Goal: Transaction & Acquisition: Purchase product/service

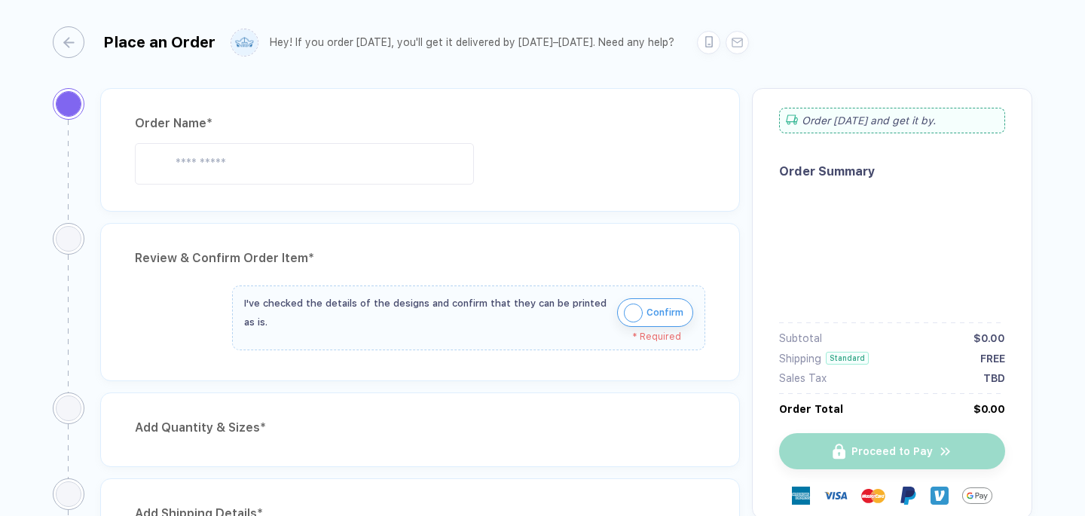
type input "**********"
type input "*******"
type input "*****"
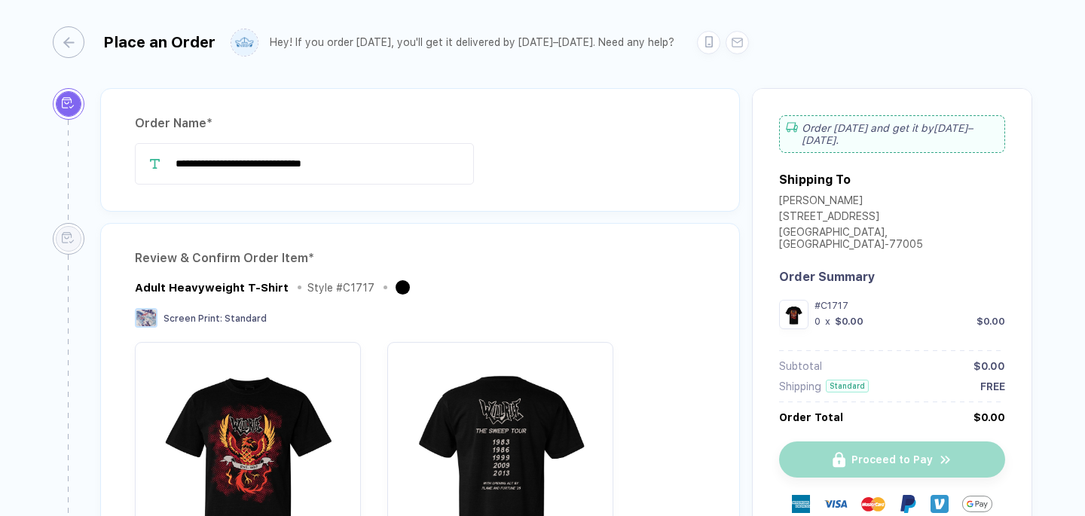
type input "**********"
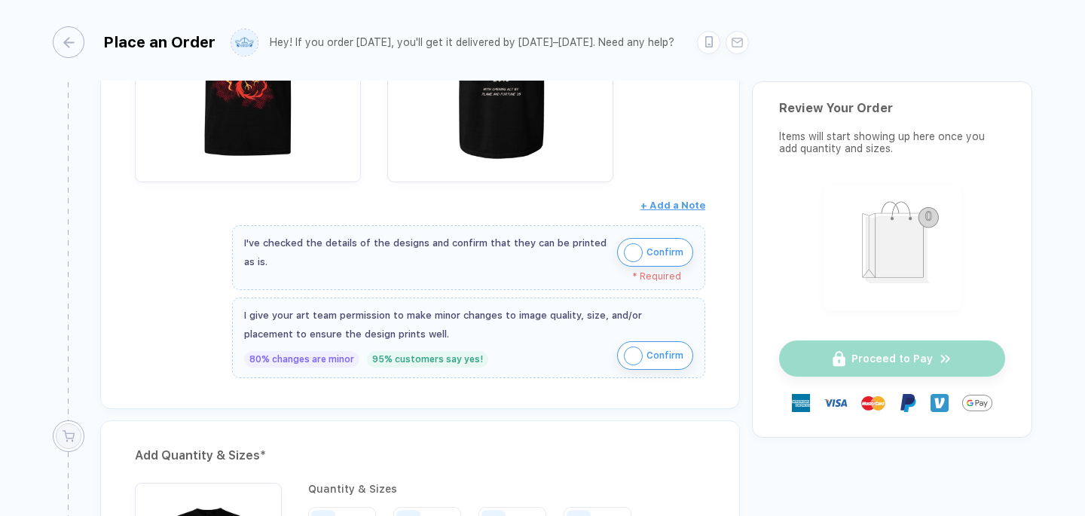
scroll to position [393, 0]
click at [654, 253] on span "Confirm" at bounding box center [665, 253] width 37 height 24
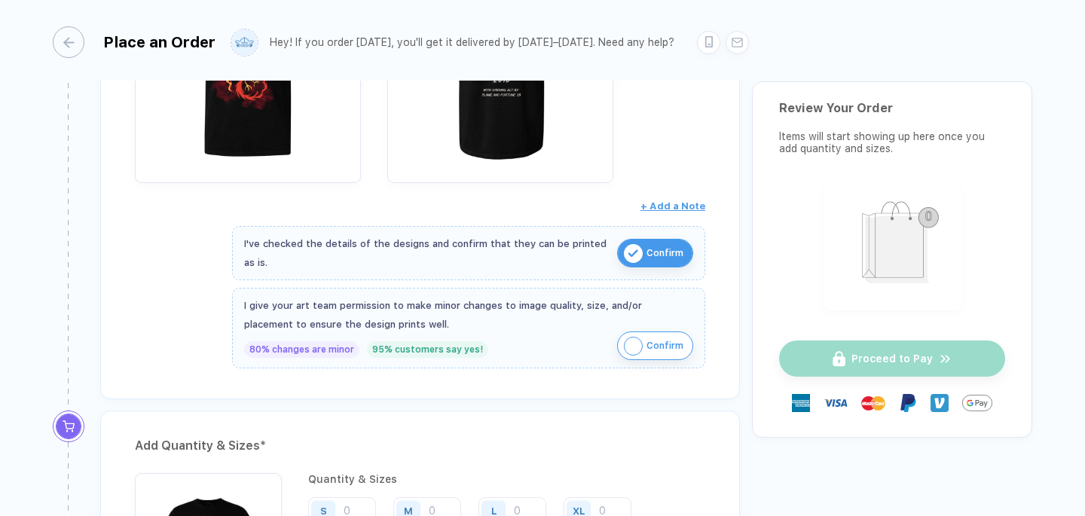
click at [653, 344] on span "Confirm" at bounding box center [665, 346] width 37 height 24
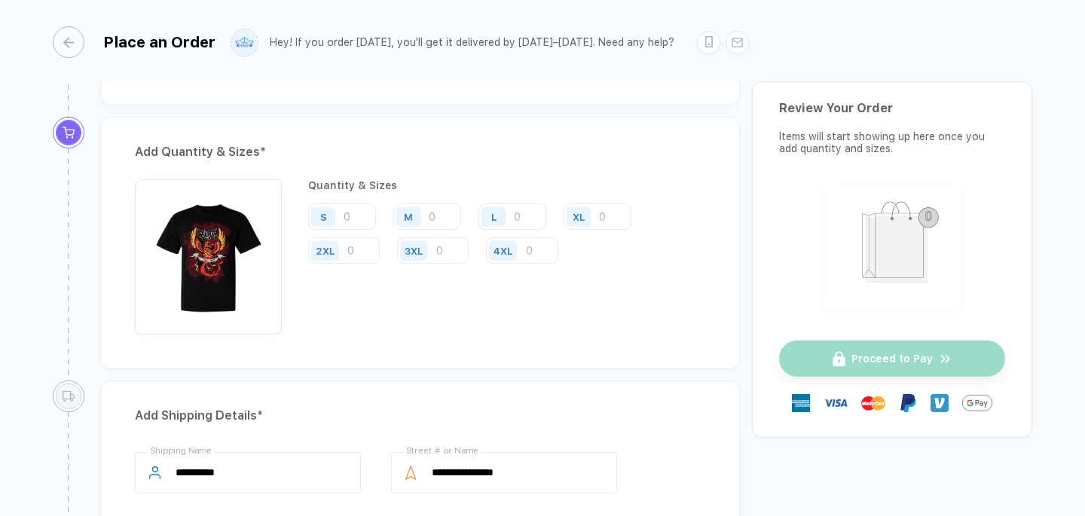
scroll to position [690, 0]
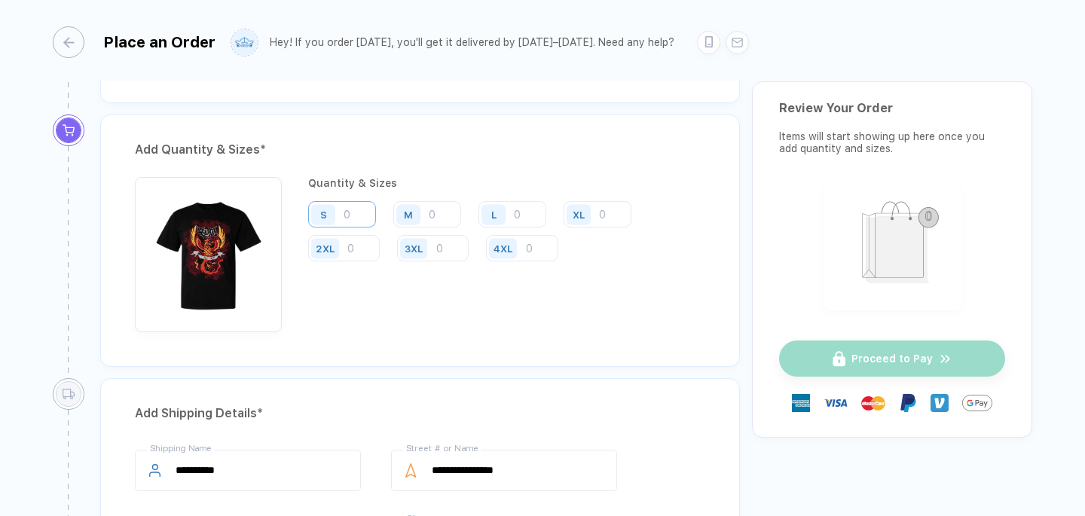
click at [354, 213] on input "number" at bounding box center [342, 214] width 68 height 26
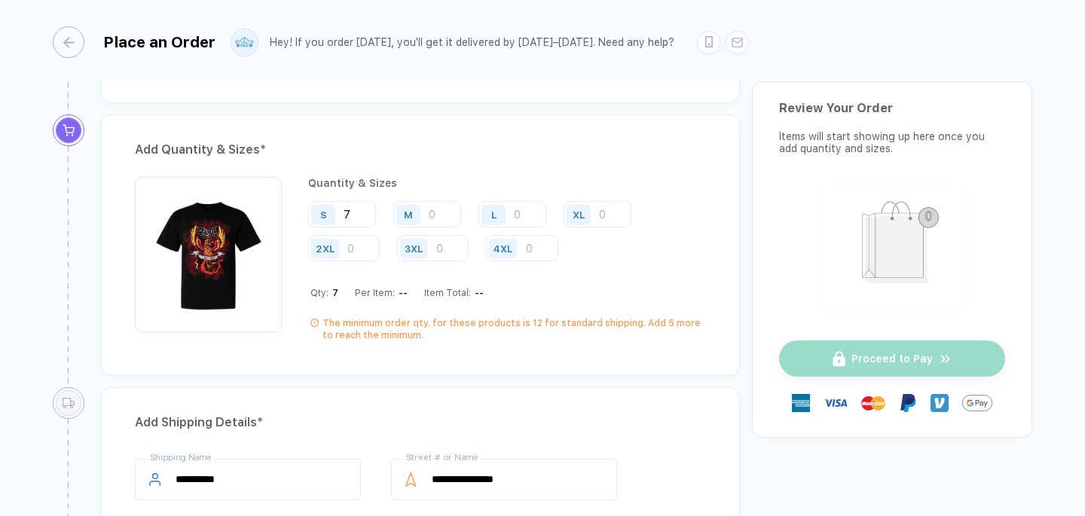
type input "7"
click at [426, 365] on div "Add Quantity & Sizes * Quantity & Sizes S 7 M L XL 2XL 3XL 4XL Qty: 7 Per Item:…" at bounding box center [420, 246] width 640 height 262
click at [446, 213] on input "number" at bounding box center [427, 214] width 68 height 26
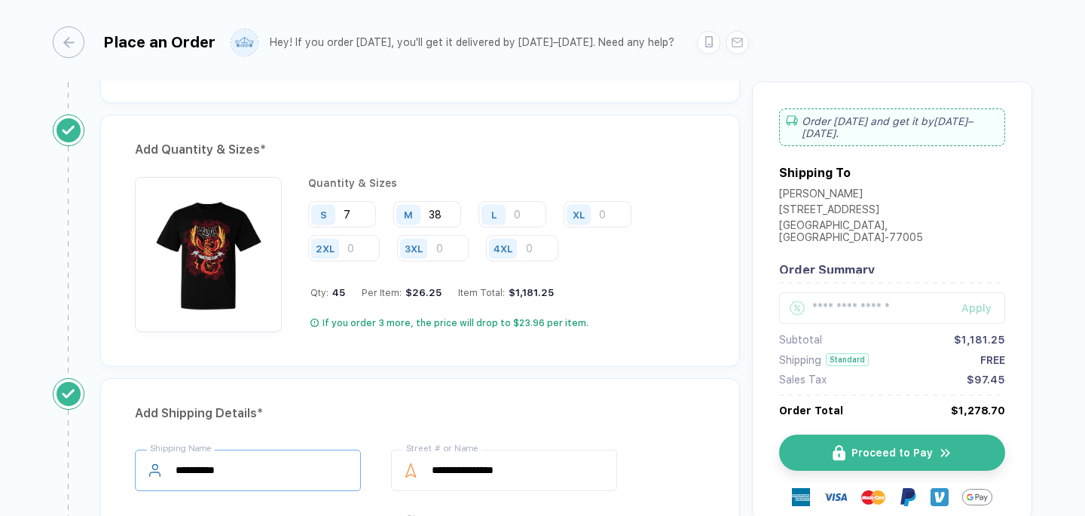
type input "38"
drag, startPoint x: 257, startPoint y: 467, endPoint x: 109, endPoint y: 467, distance: 147.7
type input "**********"
click at [362, 412] on div "Add Shipping Details *" at bounding box center [420, 414] width 571 height 24
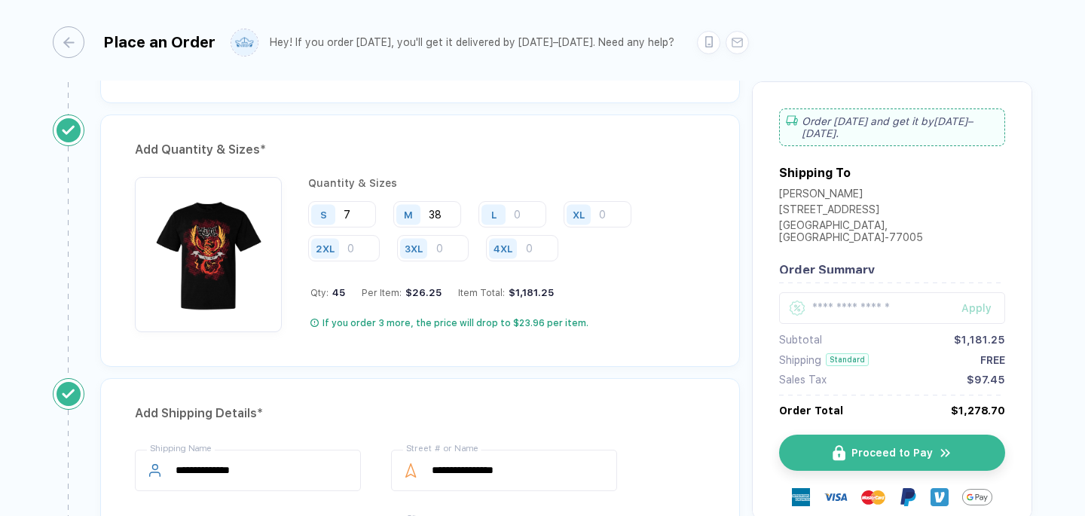
click at [509, 218] on div "L" at bounding box center [496, 214] width 35 height 26
click at [519, 219] on input "number" at bounding box center [513, 214] width 68 height 26
type input "20"
click at [591, 211] on div "XL" at bounding box center [581, 214] width 35 height 26
click at [618, 207] on input "number" at bounding box center [598, 214] width 68 height 26
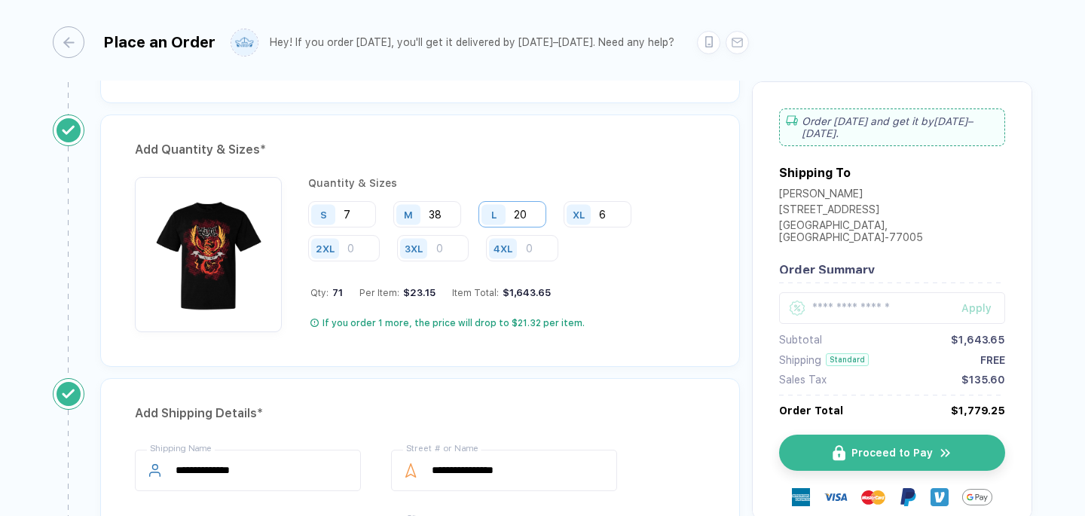
type input "6"
click at [531, 212] on input "20" at bounding box center [513, 214] width 68 height 26
type input "21"
click at [678, 332] on div "Quantity & Sizes S 7 M 38 L 21 XL 6 2XL 3XL 4XL Qty: 72 Per Item: $21.71 Item T…" at bounding box center [420, 258] width 571 height 163
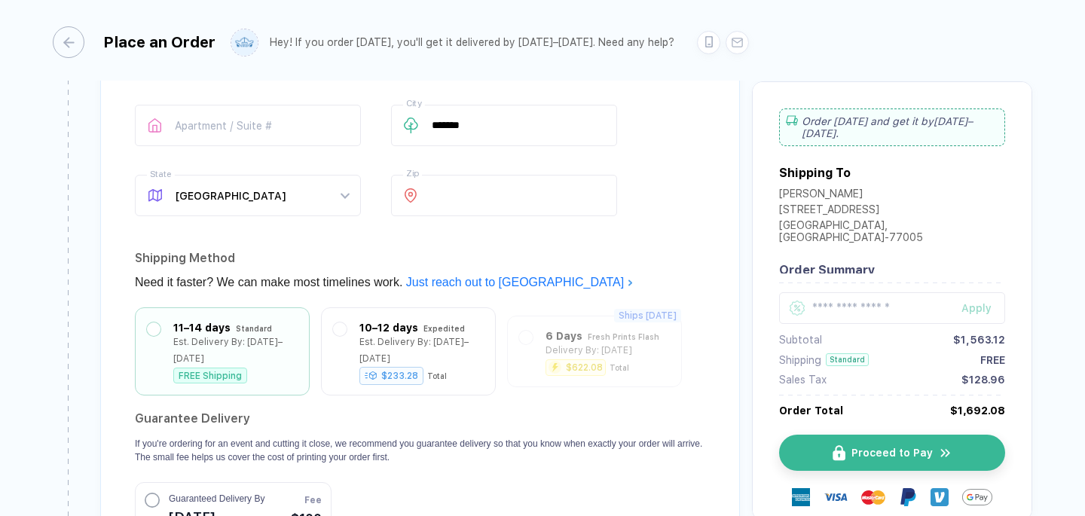
scroll to position [1107, 0]
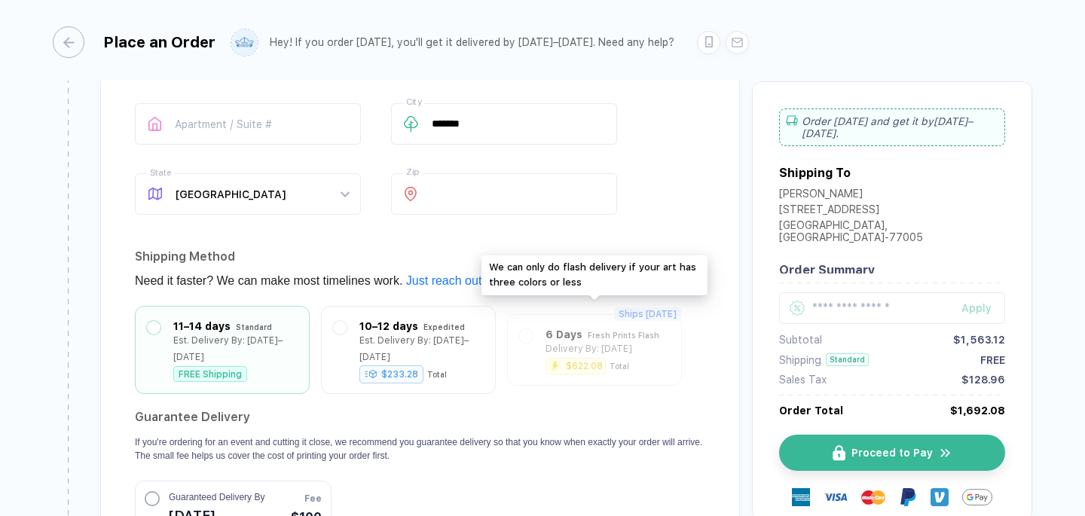
click at [437, 436] on p "If you're ordering for an event and cutting it close, we recommend you guarante…" at bounding box center [420, 449] width 571 height 27
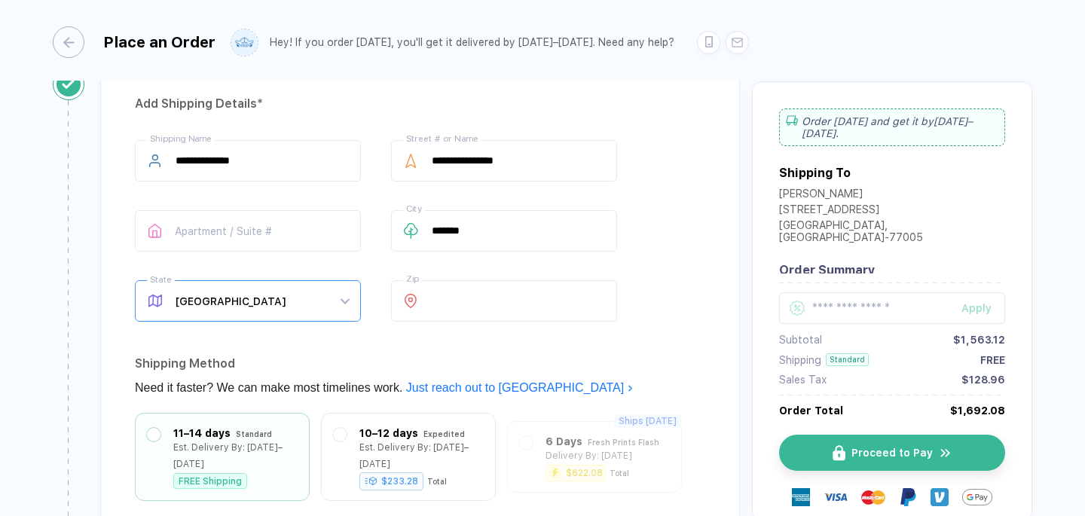
scroll to position [991, 0]
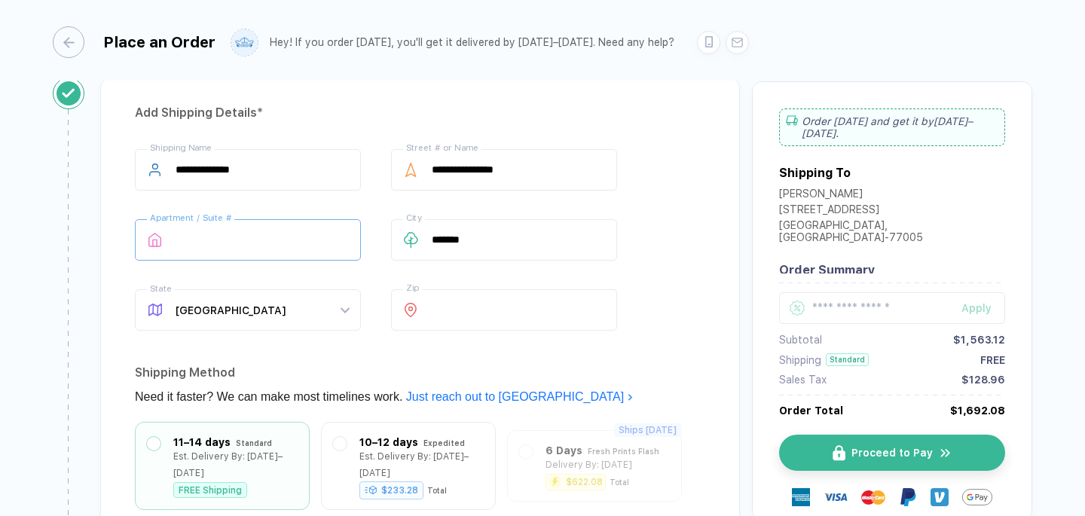
click at [256, 247] on input "text" at bounding box center [248, 239] width 226 height 41
type input "**********"
click at [371, 364] on div "Shipping Method" at bounding box center [420, 373] width 571 height 24
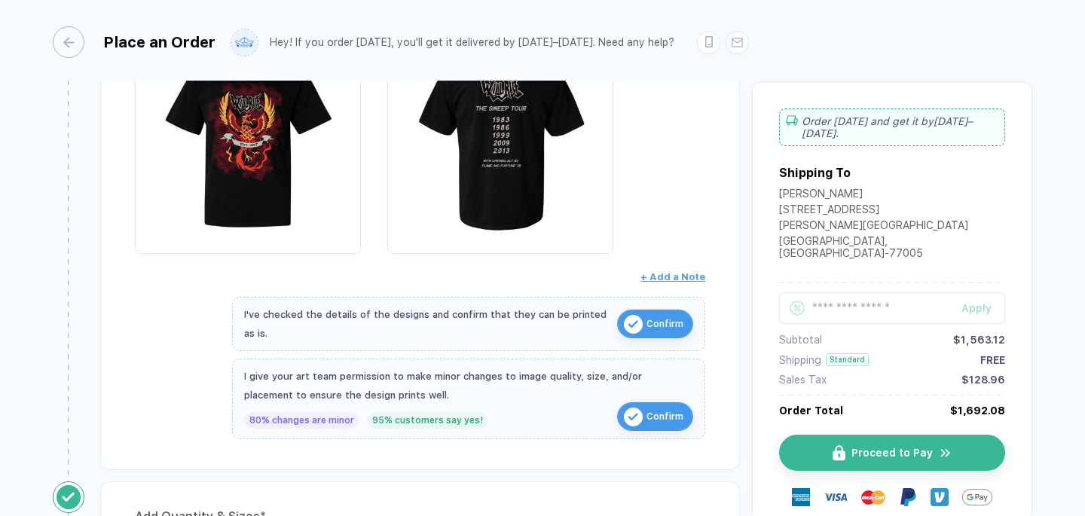
scroll to position [0, 0]
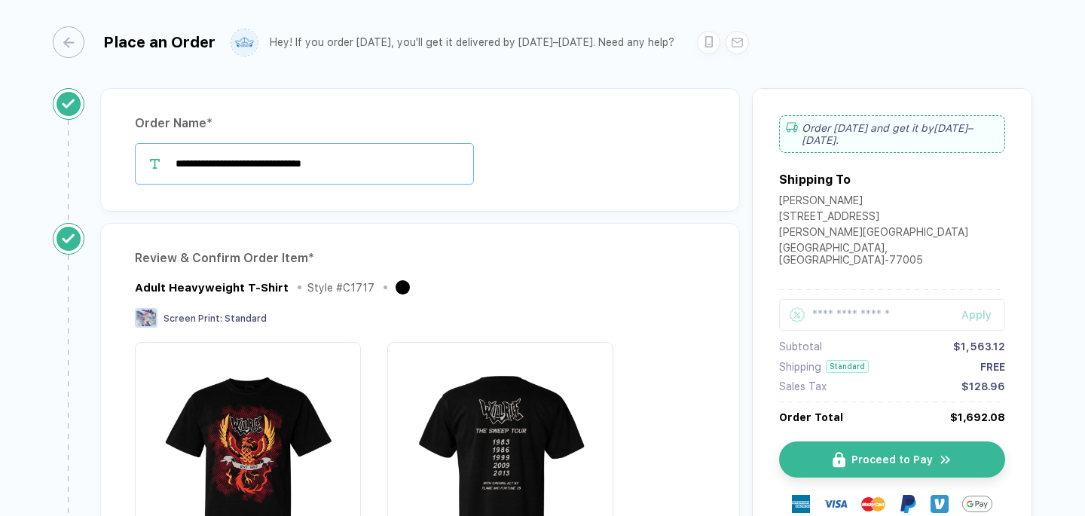
click at [350, 165] on input "**********" at bounding box center [304, 163] width 339 height 41
click at [446, 223] on div "Review & Confirm Order Item * Adult Heavyweight T-Shirt Style # C1717 Screen Pr…" at bounding box center [420, 508] width 640 height 570
drag, startPoint x: 259, startPoint y: 167, endPoint x: 99, endPoint y: 159, distance: 160.7
click at [99, 159] on div "**********" at bounding box center [420, 155] width 663 height 135
click at [347, 162] on input "**********" at bounding box center [304, 163] width 339 height 41
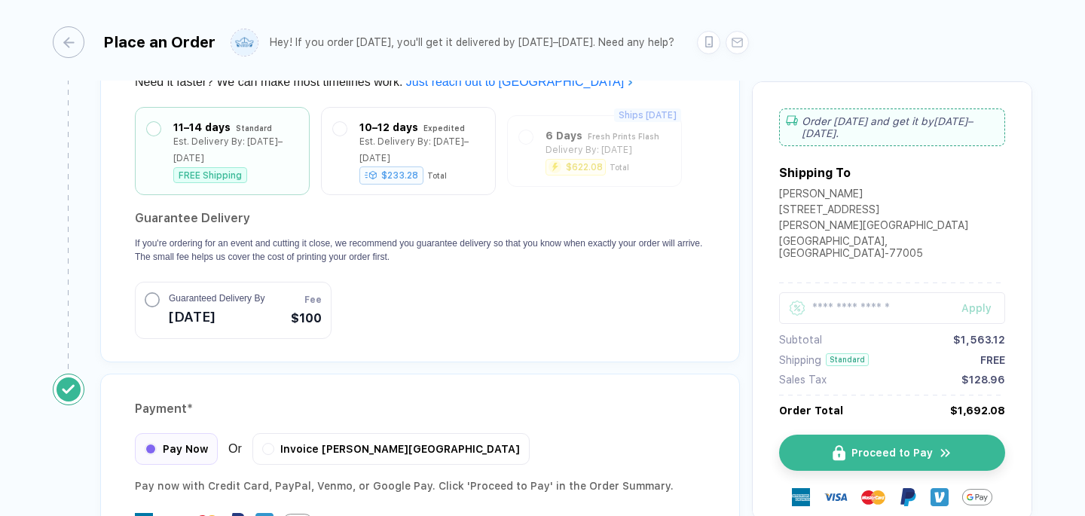
scroll to position [1424, 0]
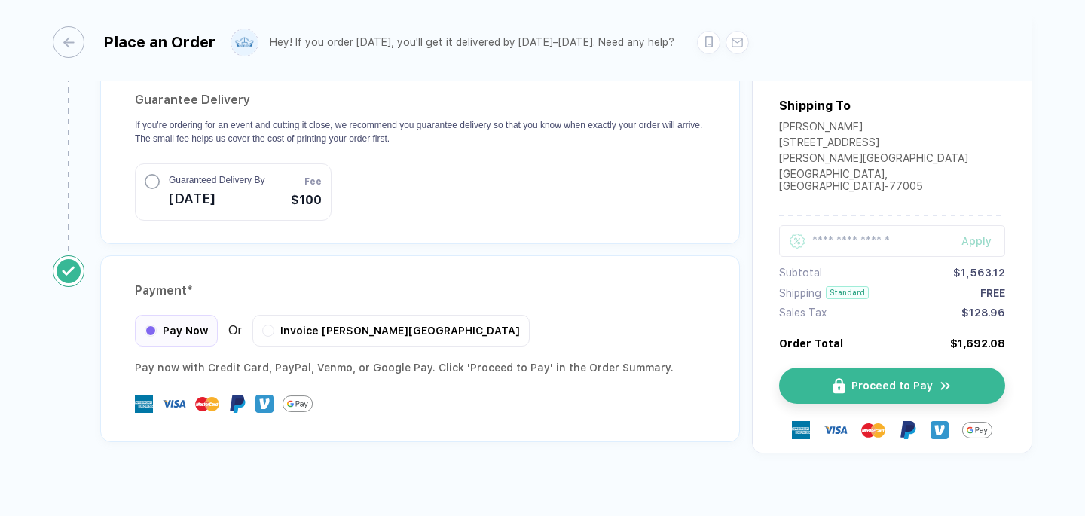
click at [516, 279] on div "Payment *" at bounding box center [420, 291] width 571 height 24
click at [914, 380] on span "Proceed to Pay" at bounding box center [901, 386] width 81 height 12
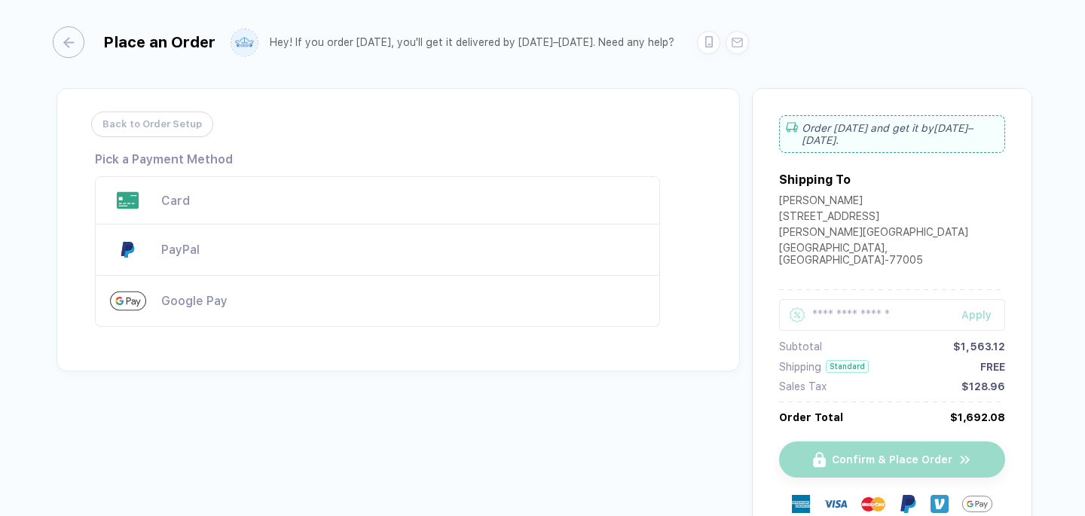
click at [444, 194] on div "Card" at bounding box center [403, 201] width 484 height 14
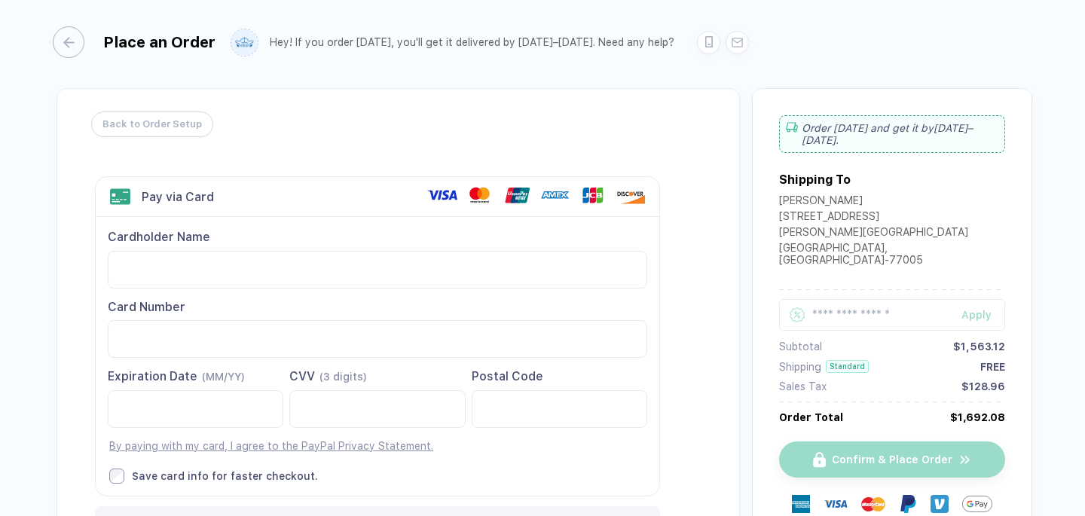
scroll to position [155, 0]
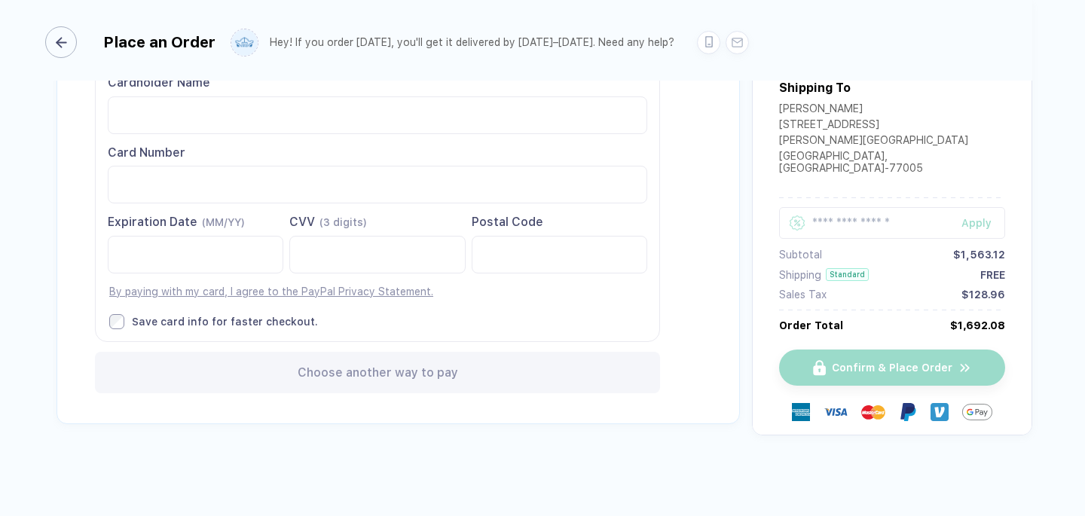
click at [69, 41] on div "button" at bounding box center [61, 42] width 32 height 32
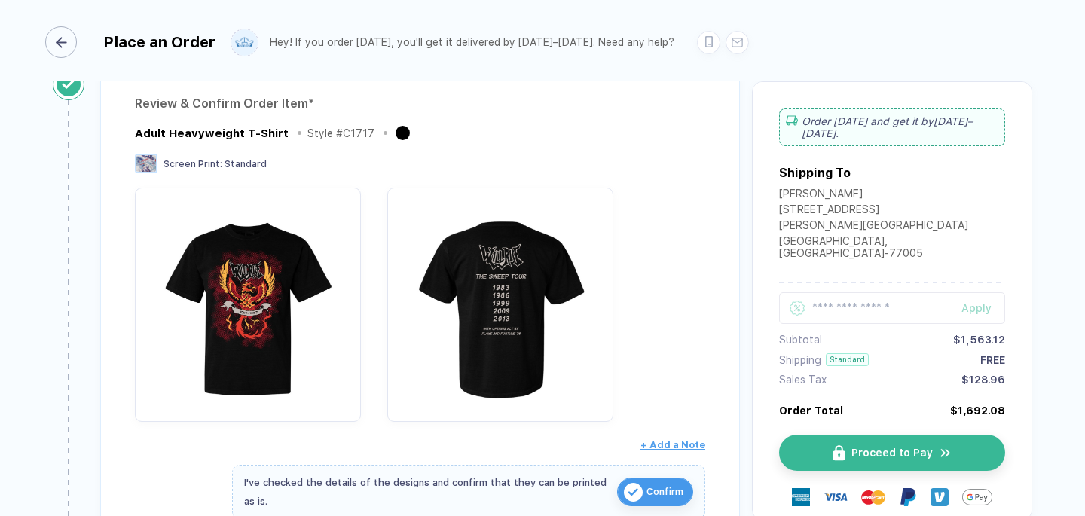
click at [69, 41] on div "button" at bounding box center [61, 42] width 32 height 32
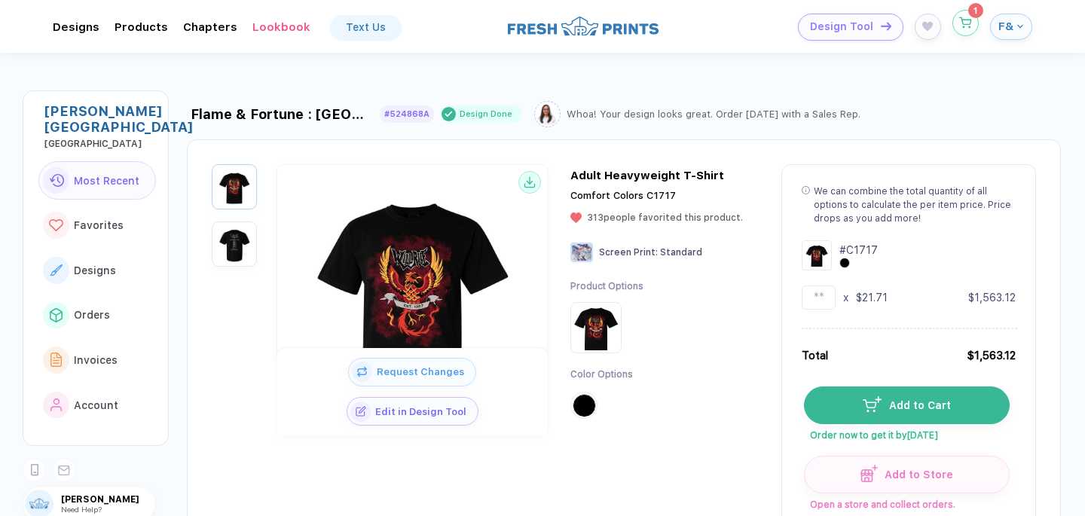
click at [966, 31] on button "button" at bounding box center [966, 23] width 26 height 26
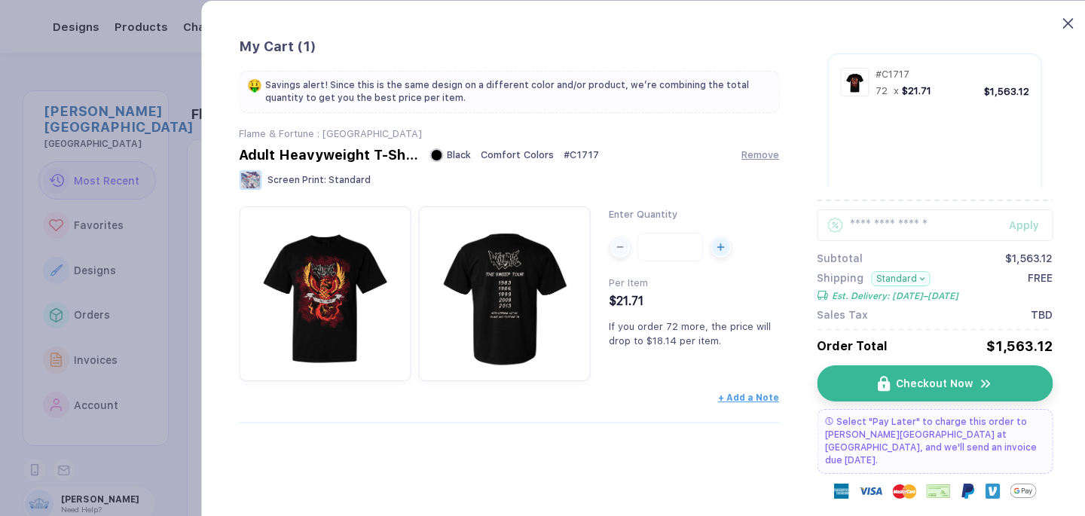
click at [1070, 23] on icon at bounding box center [1068, 23] width 11 height 11
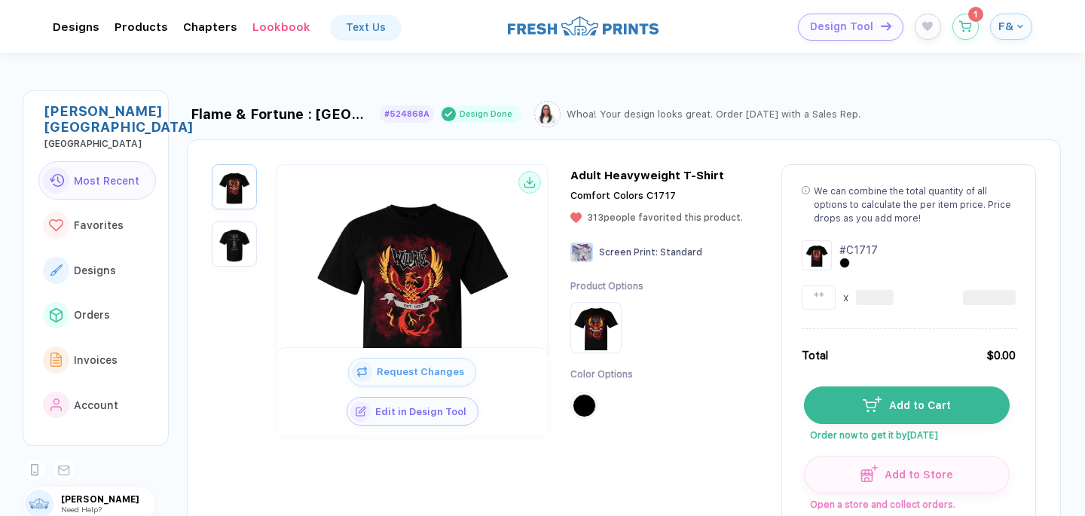
click at [1013, 30] on span "F&" at bounding box center [1006, 27] width 15 height 14
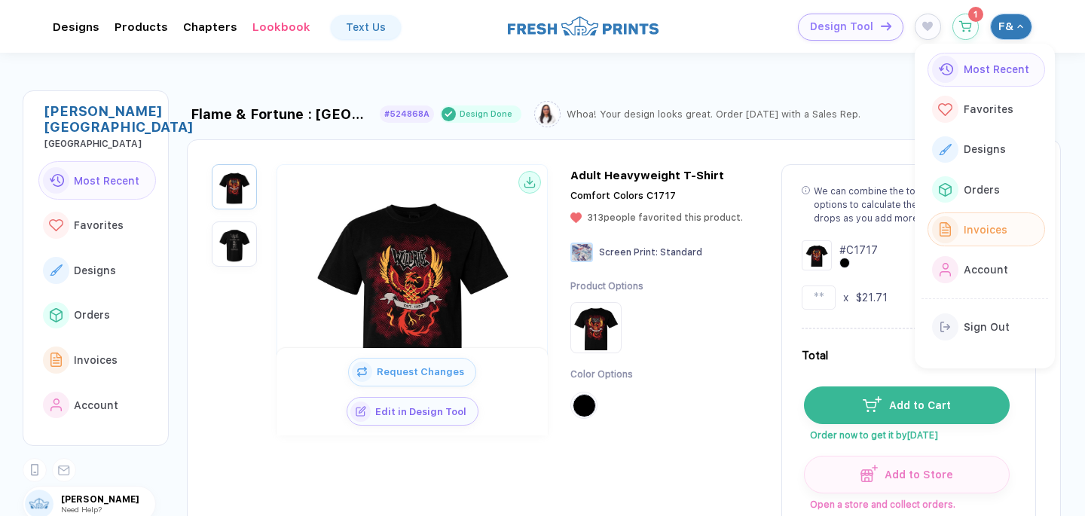
click at [990, 225] on span "Invoices" at bounding box center [986, 230] width 44 height 12
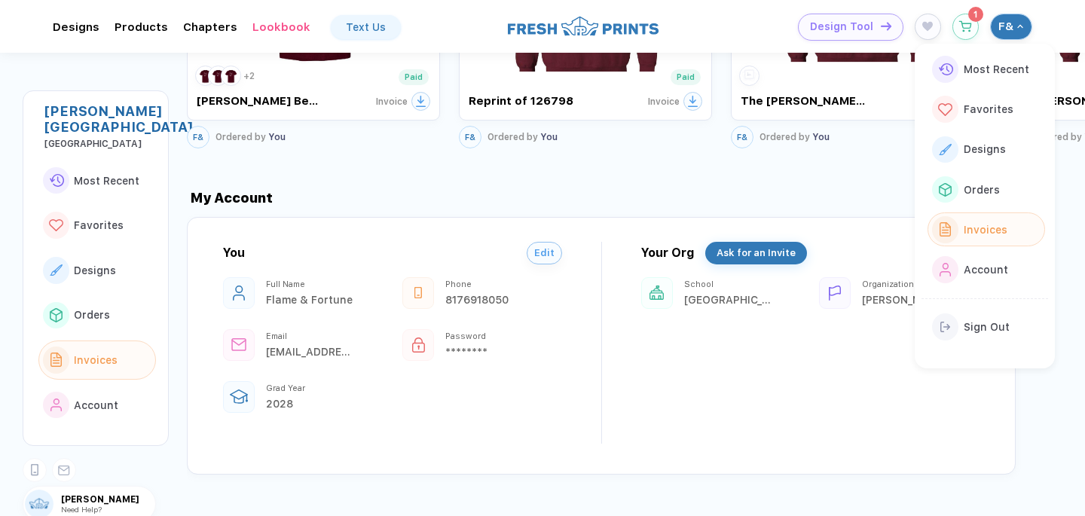
scroll to position [1730, 0]
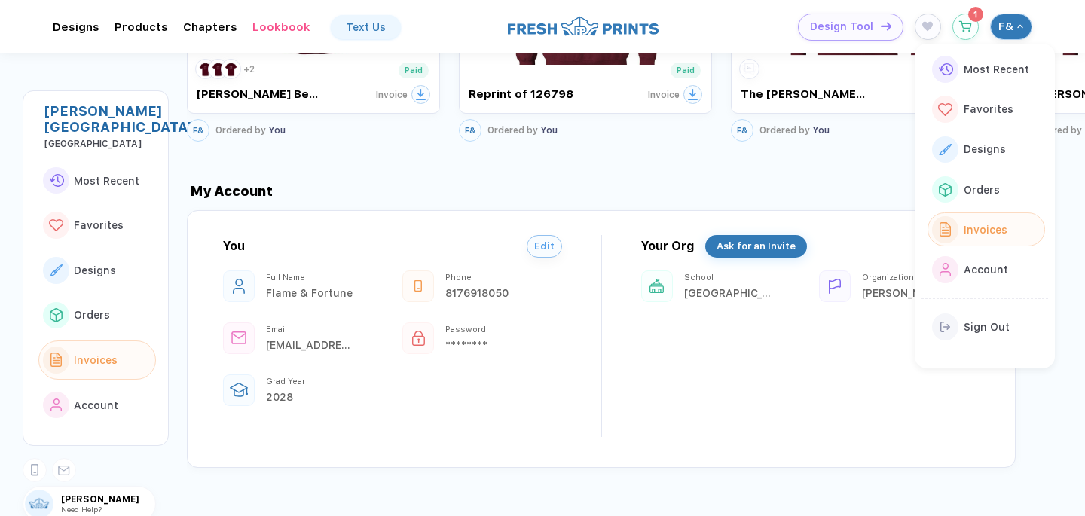
click at [651, 339] on div "Your Org Ask for an Invite [GEOGRAPHIC_DATA] Organization [PERSON_NAME][GEOGRAP…" at bounding box center [810, 336] width 339 height 202
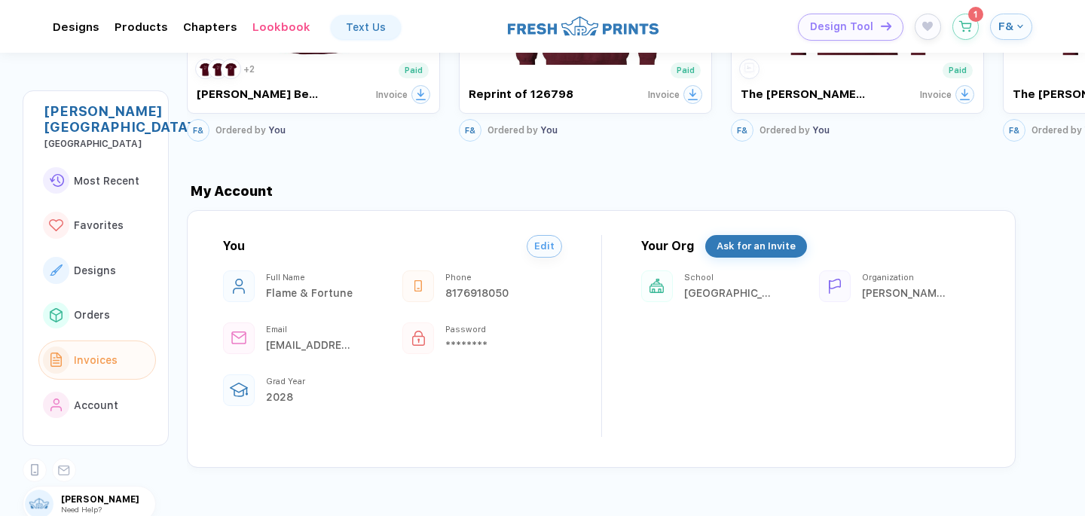
scroll to position [1744, 0]
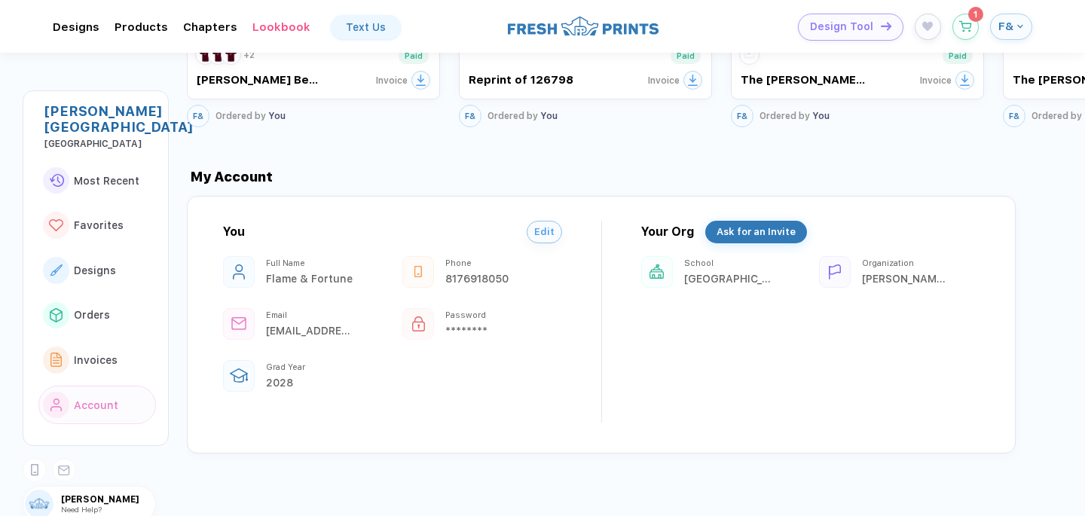
click at [103, 400] on span "Account" at bounding box center [96, 406] width 44 height 12
click at [55, 486] on div "[PERSON_NAME] Need Help?" at bounding box center [89, 504] width 133 height 36
click at [39, 464] on rect at bounding box center [36, 469] width 8 height 11
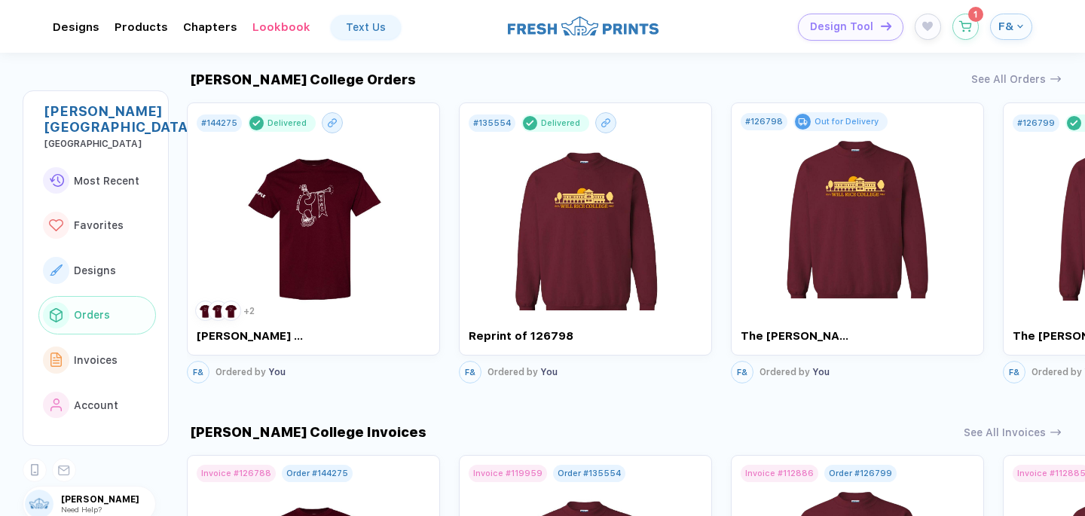
scroll to position [1165, 0]
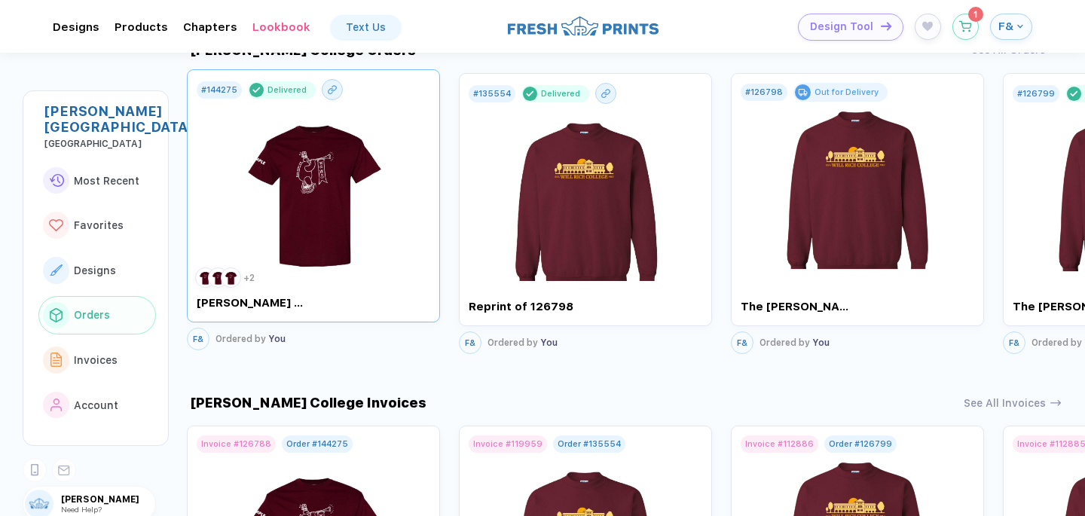
click at [302, 223] on img at bounding box center [314, 188] width 170 height 177
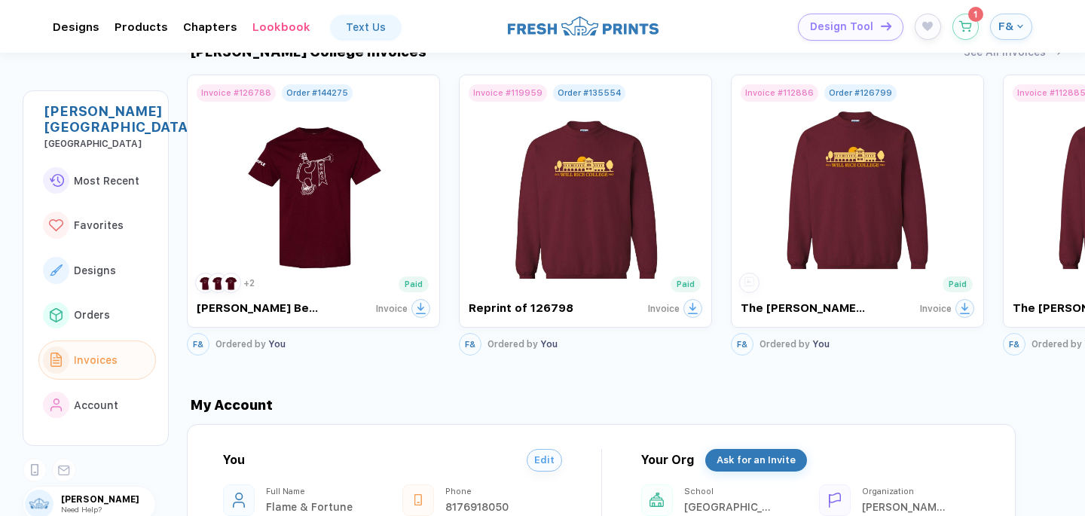
scroll to position [1509, 0]
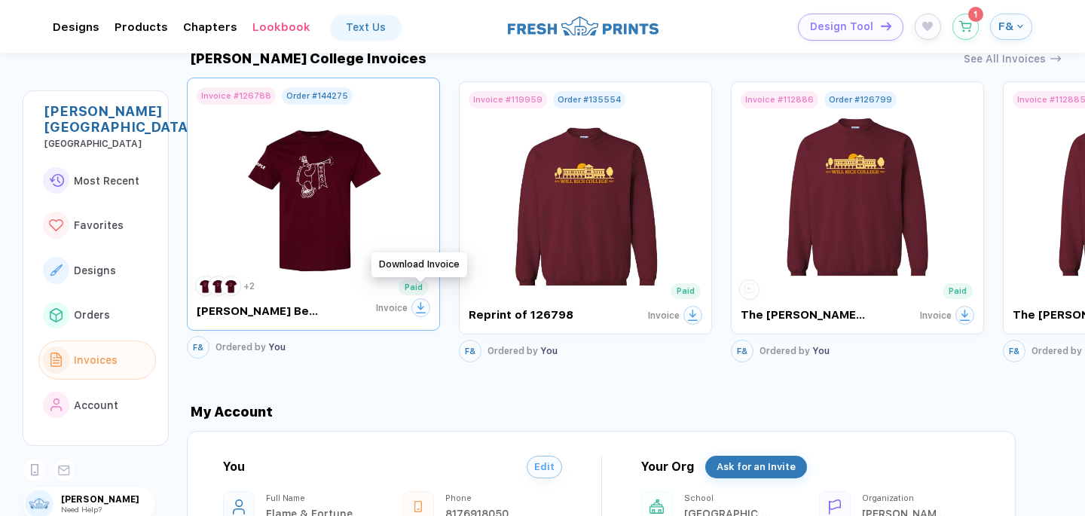
click at [418, 301] on div at bounding box center [421, 308] width 19 height 19
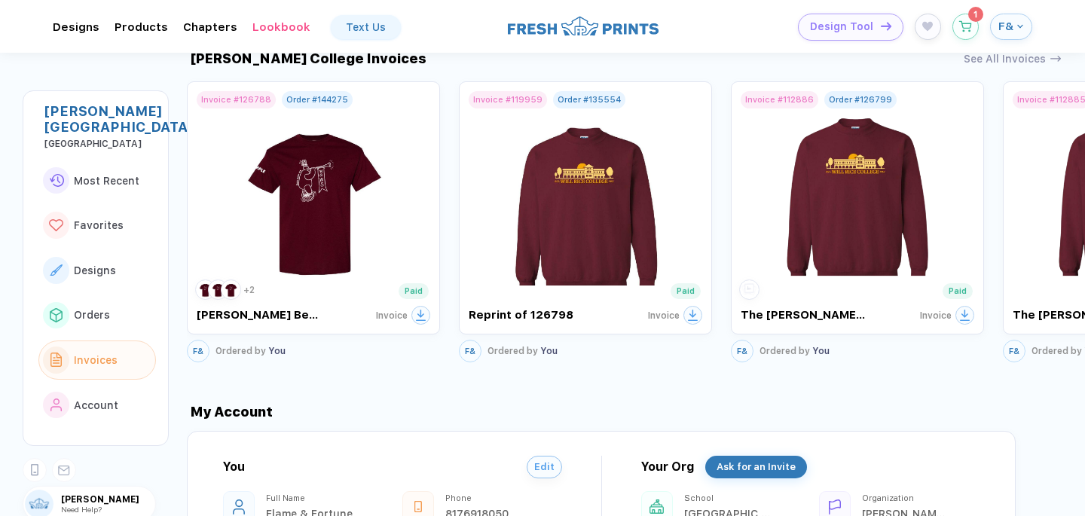
click at [75, 505] on span "Need Help?" at bounding box center [81, 509] width 41 height 9
click at [45, 491] on img at bounding box center [39, 504] width 29 height 29
click at [86, 386] on button "Account" at bounding box center [97, 405] width 118 height 39
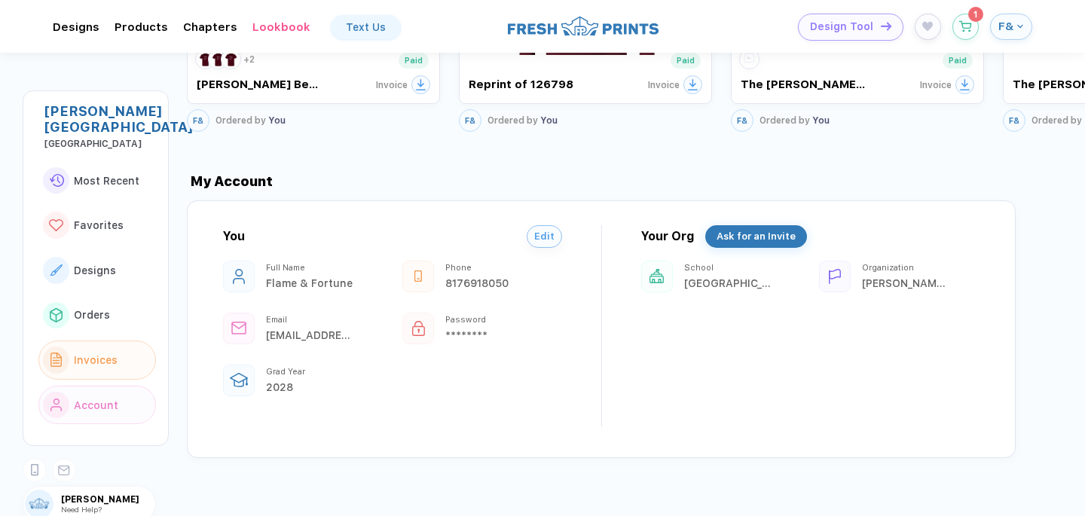
scroll to position [1744, 0]
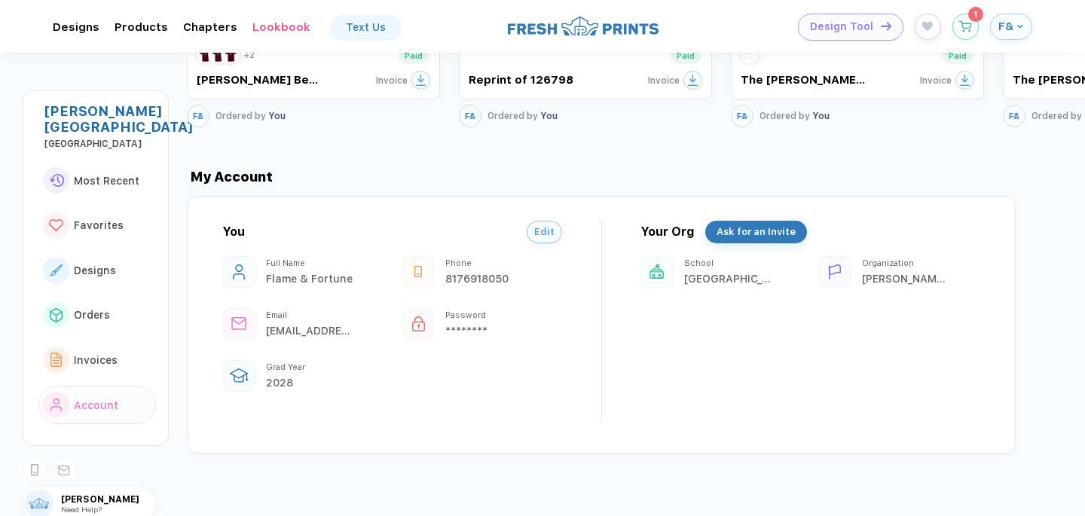
click at [562, 225] on div "You Edit Full Name Flame & Fortune Phone [PHONE_NUMBER] Email [EMAIL_ADDRESS][D…" at bounding box center [601, 325] width 829 height 258
click at [542, 222] on button "Edit" at bounding box center [544, 228] width 35 height 23
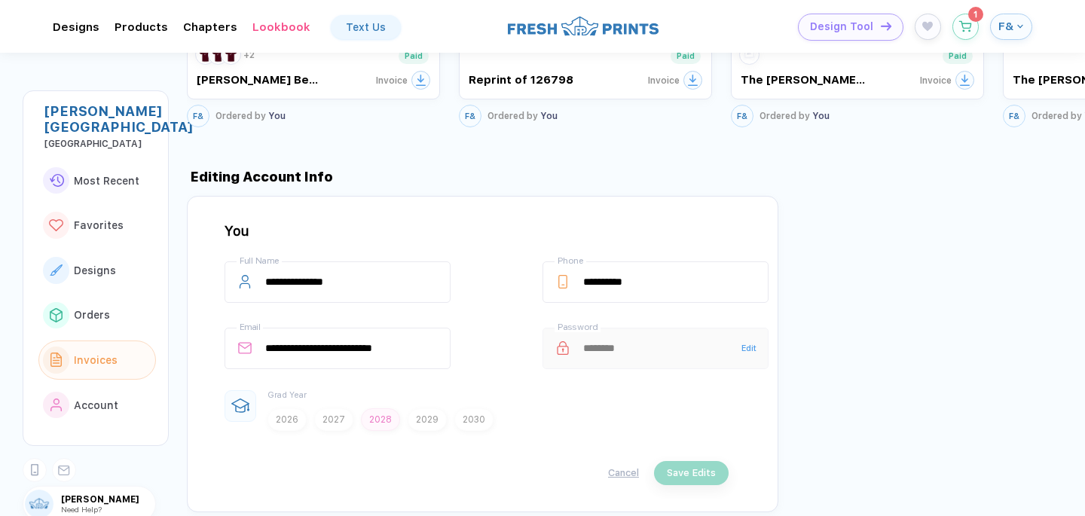
scroll to position [1804, 0]
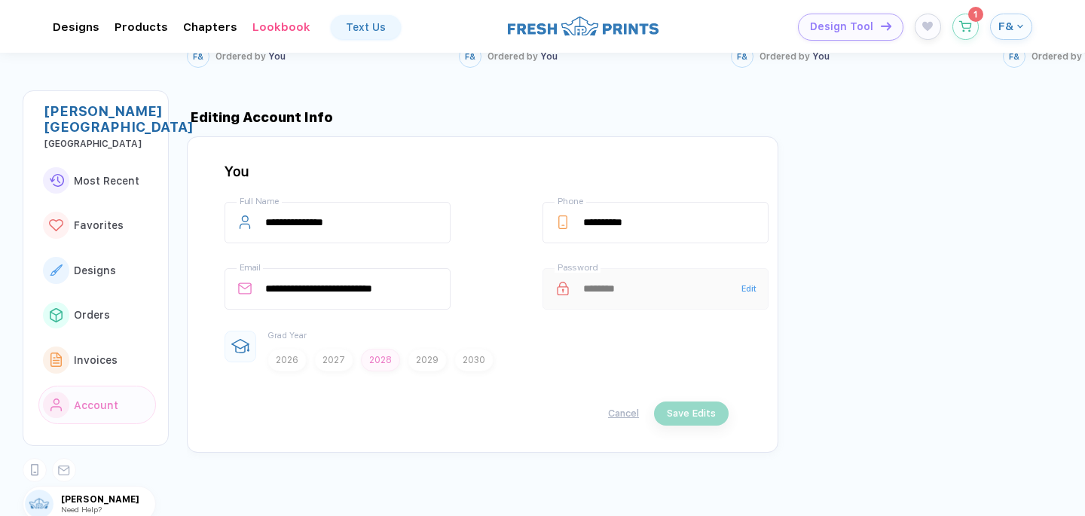
click at [605, 402] on div "Cancel Save Edits" at bounding box center [477, 414] width 504 height 24
click at [620, 408] on button "Cancel" at bounding box center [623, 413] width 31 height 11
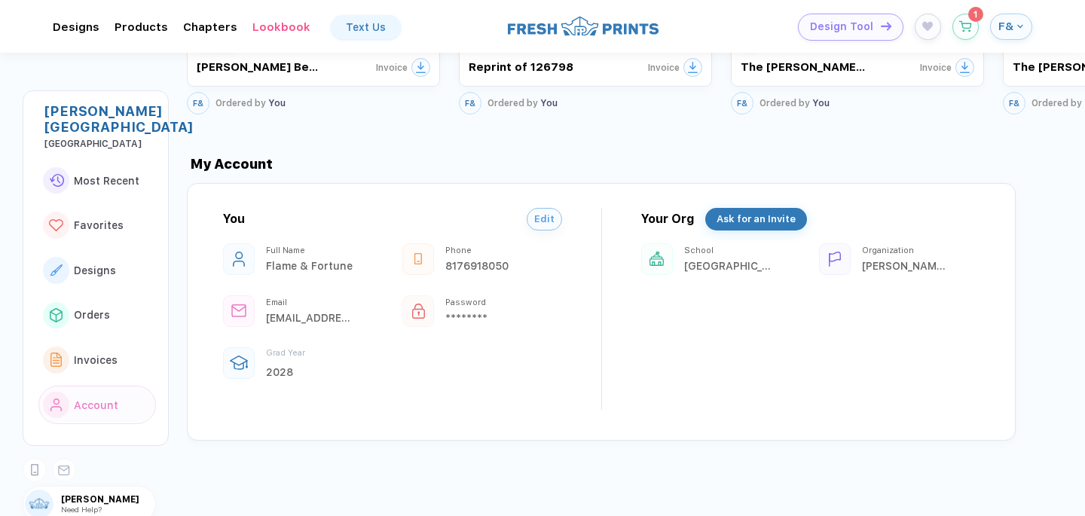
scroll to position [1744, 0]
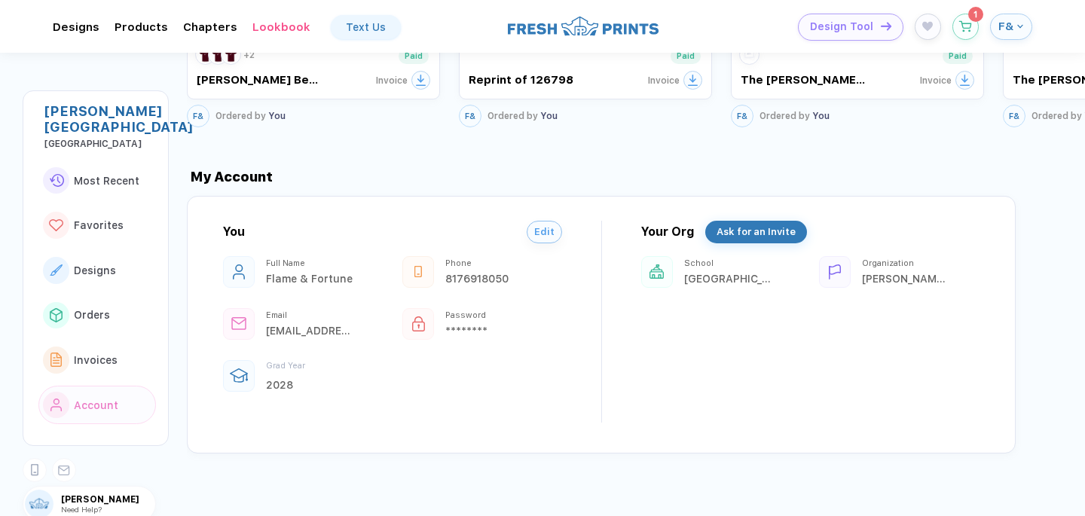
click at [753, 339] on div "Your Org Ask for an Invite [GEOGRAPHIC_DATA] Organization [PERSON_NAME][GEOGRAP…" at bounding box center [810, 322] width 339 height 202
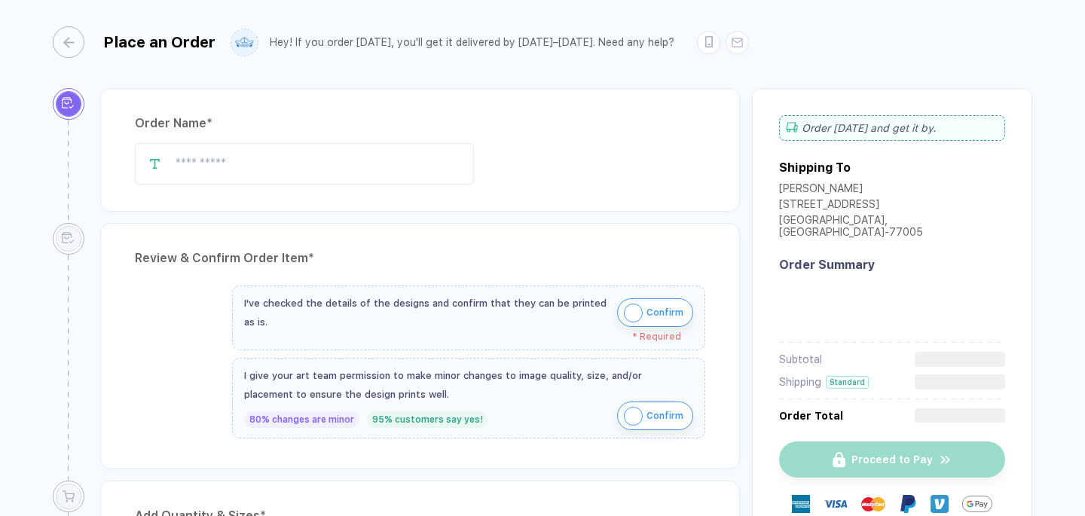
type input "**********"
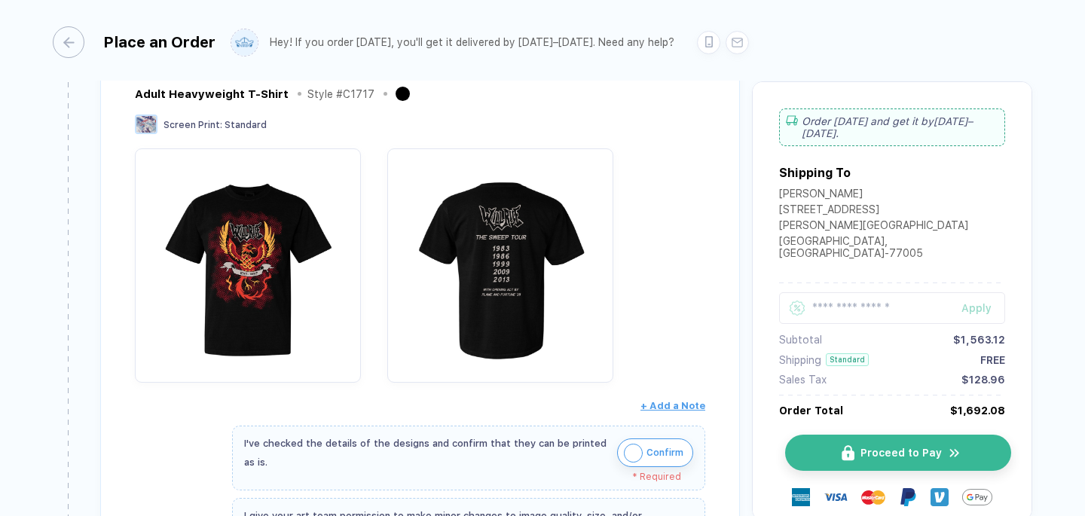
click at [862, 440] on button "Proceed to Pay" at bounding box center [898, 453] width 226 height 36
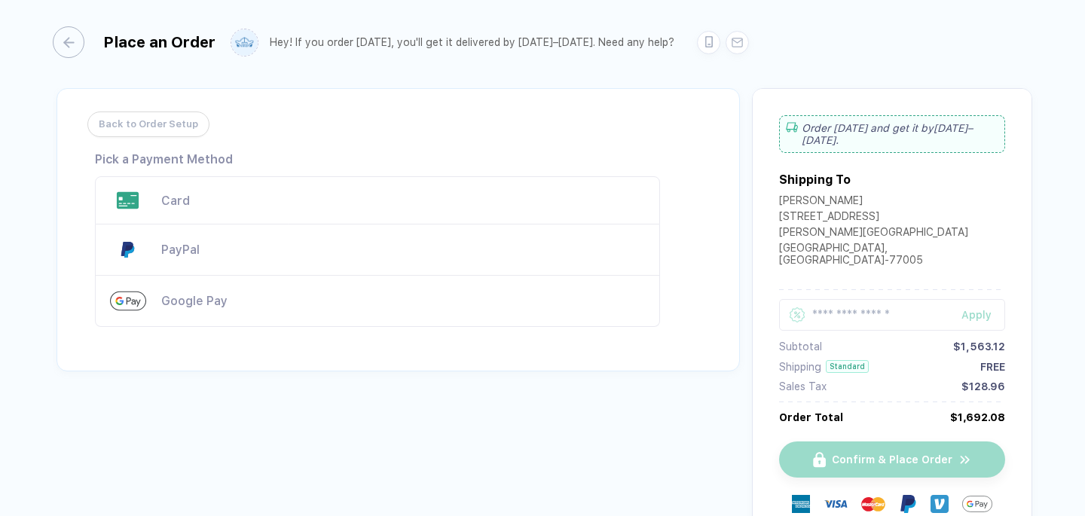
click at [126, 115] on span "Back to Order Setup" at bounding box center [149, 124] width 100 height 24
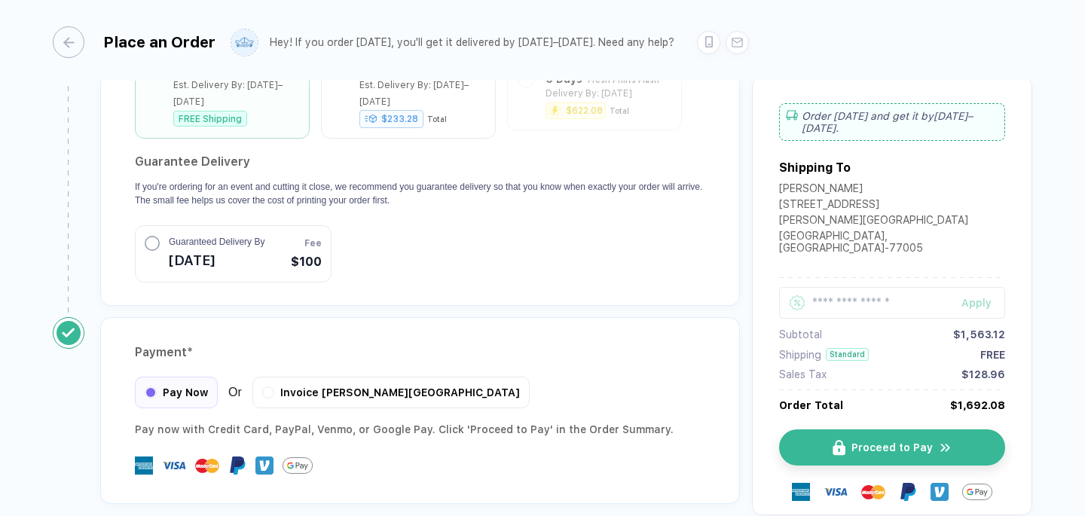
scroll to position [1424, 0]
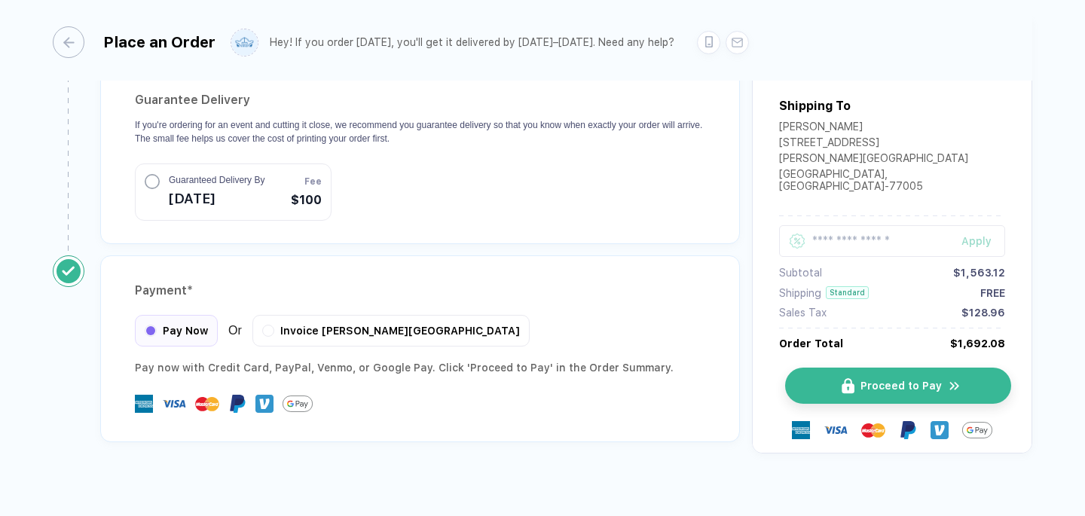
click at [845, 378] on img "button" at bounding box center [848, 386] width 13 height 16
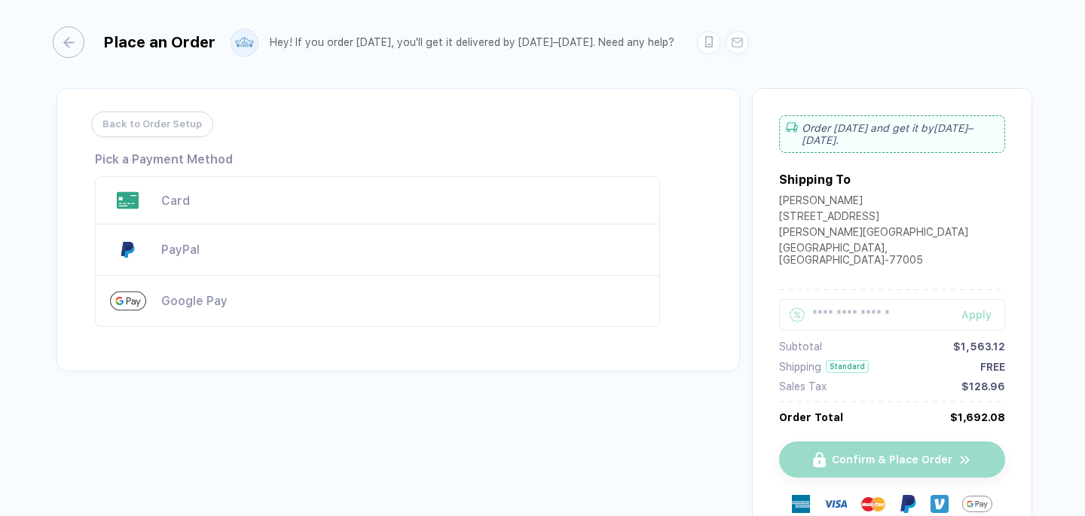
click at [170, 192] on div "Card" at bounding box center [377, 200] width 565 height 48
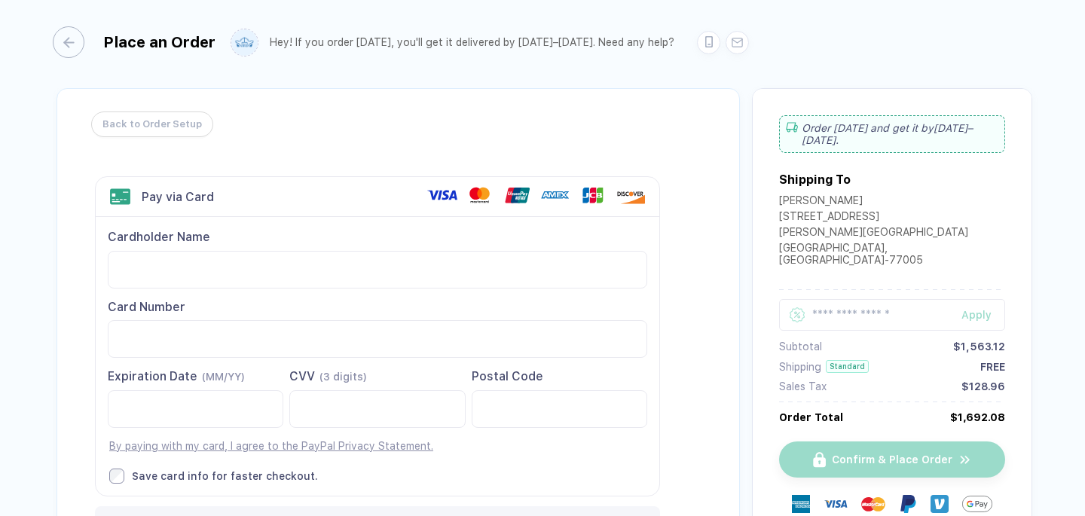
click at [814, 384] on div "Sales Tax" at bounding box center [802, 387] width 47 height 12
click at [697, 39] on div at bounding box center [708, 38] width 23 height 23
click at [851, 327] on input "text" at bounding box center [892, 315] width 226 height 32
click at [782, 302] on div at bounding box center [797, 315] width 36 height 32
click at [797, 308] on icon at bounding box center [797, 315] width 15 height 15
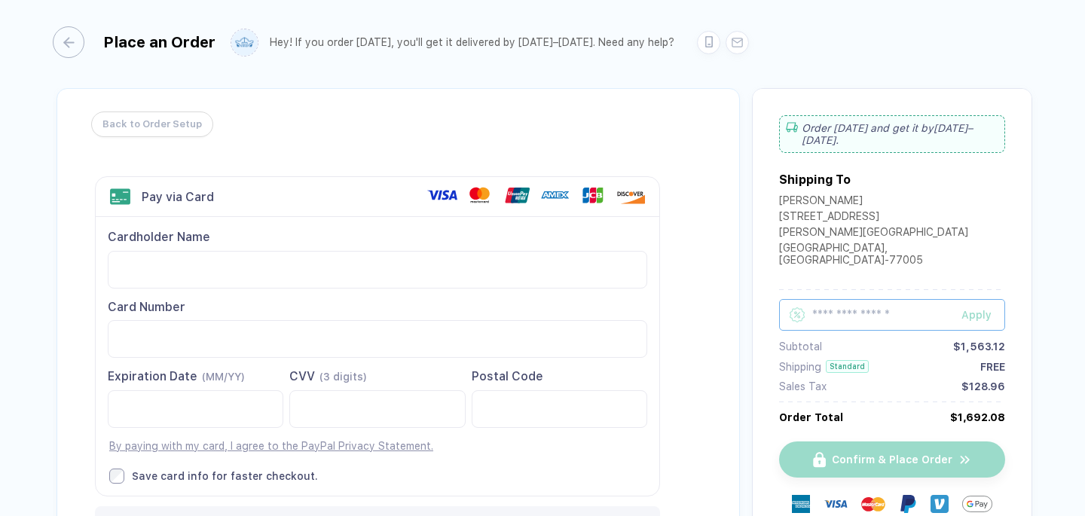
click at [877, 311] on input "text" at bounding box center [892, 315] width 226 height 32
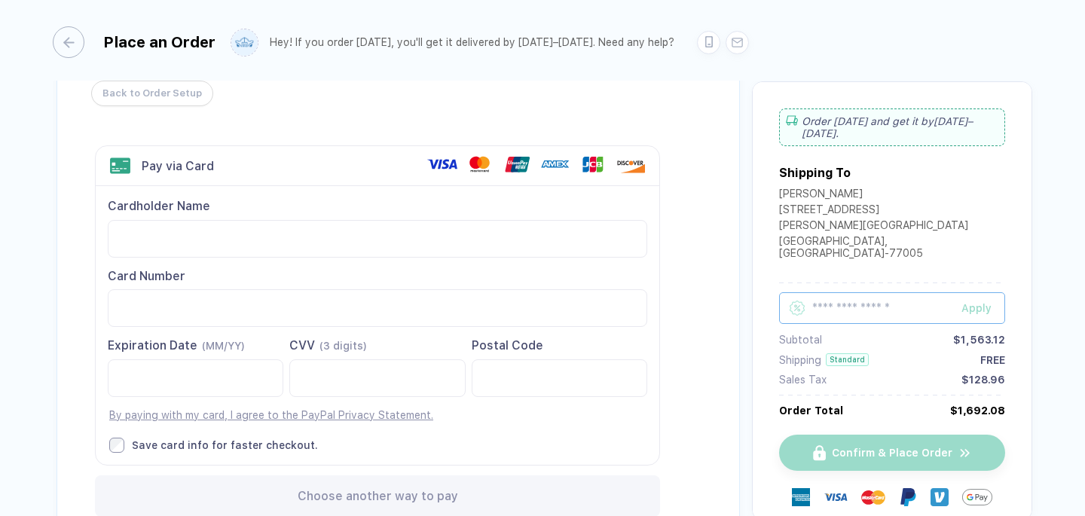
scroll to position [155, 0]
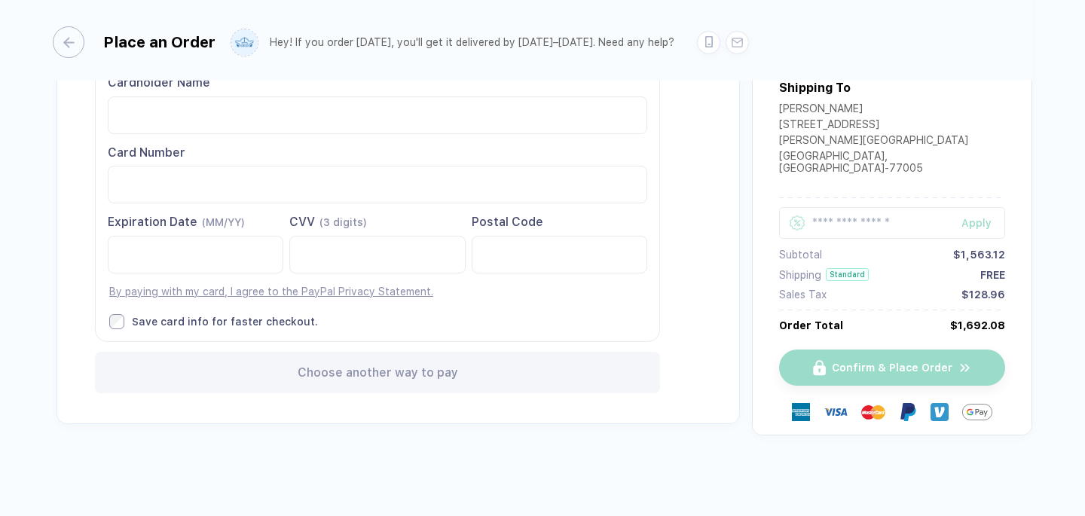
click at [503, 17] on div "Place an Order Hey! If you order [DATE], you'll get it delivered by [DATE]–[DAT…" at bounding box center [543, 40] width 980 height 81
click at [788, 17] on div "Place an Order Hey! If you order [DATE], you'll get it delivered by [DATE]–[DAT…" at bounding box center [543, 40] width 980 height 81
